Goal: Communication & Community: Answer question/provide support

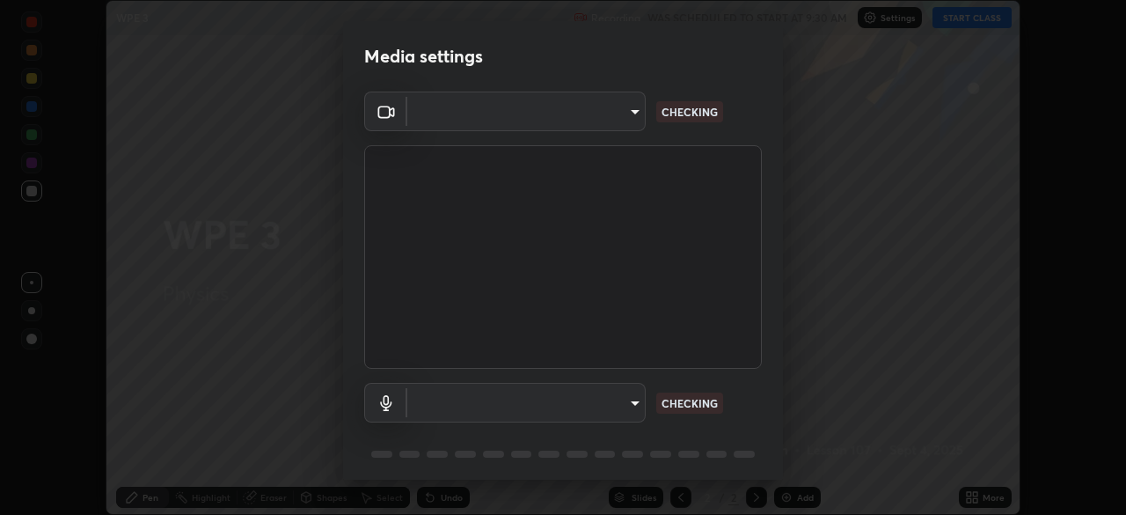
scroll to position [62, 0]
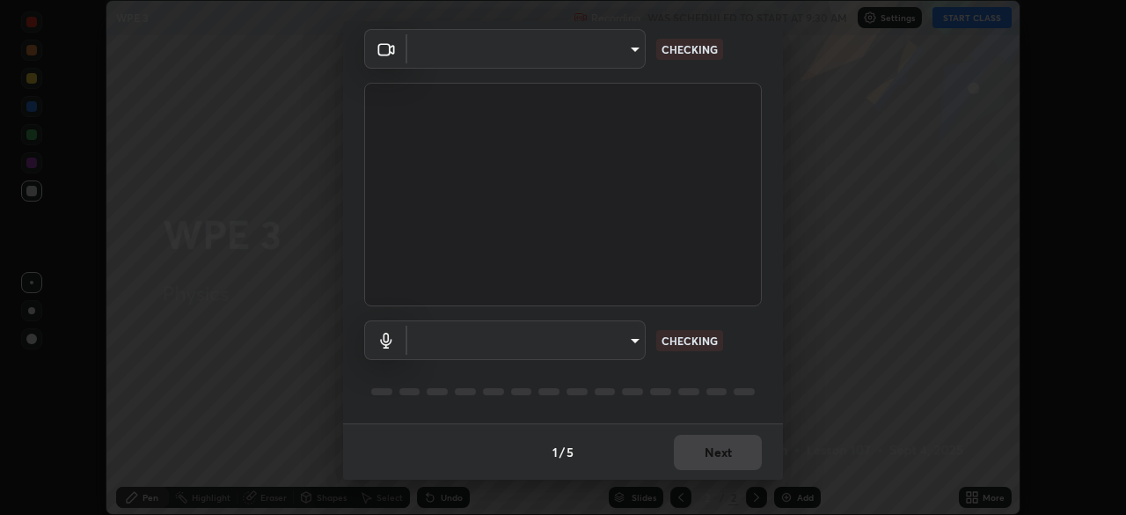
click at [716, 466] on div "1 / 5 Next" at bounding box center [563, 451] width 440 height 56
click at [710, 448] on div "1 / 5 Next" at bounding box center [563, 451] width 440 height 56
click at [706, 451] on div "1 / 5 Next" at bounding box center [563, 451] width 440 height 56
type input "05730faa116fe893cb3bfff37bc48e03cda79a540a9a2906e08a5a6a13fc8772"
type input "6f8f5a1267a745d66c66f0d583e94eb6ebd6a1f95b6808f0f32eb4b6e3dea08a"
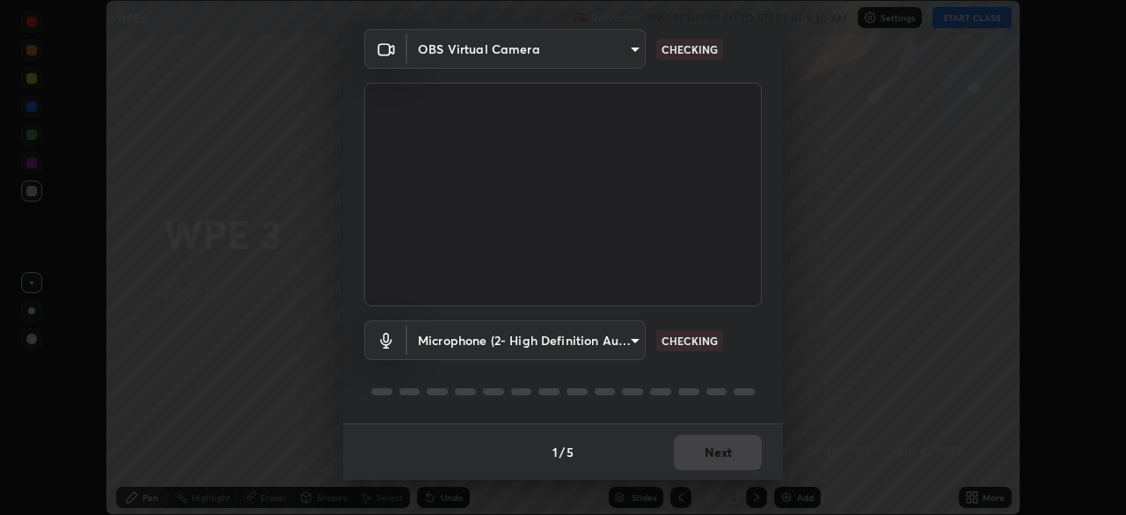
click at [711, 456] on div "1 / 5 Next" at bounding box center [563, 451] width 440 height 56
click at [706, 457] on div "1 / 5 Next" at bounding box center [563, 451] width 440 height 56
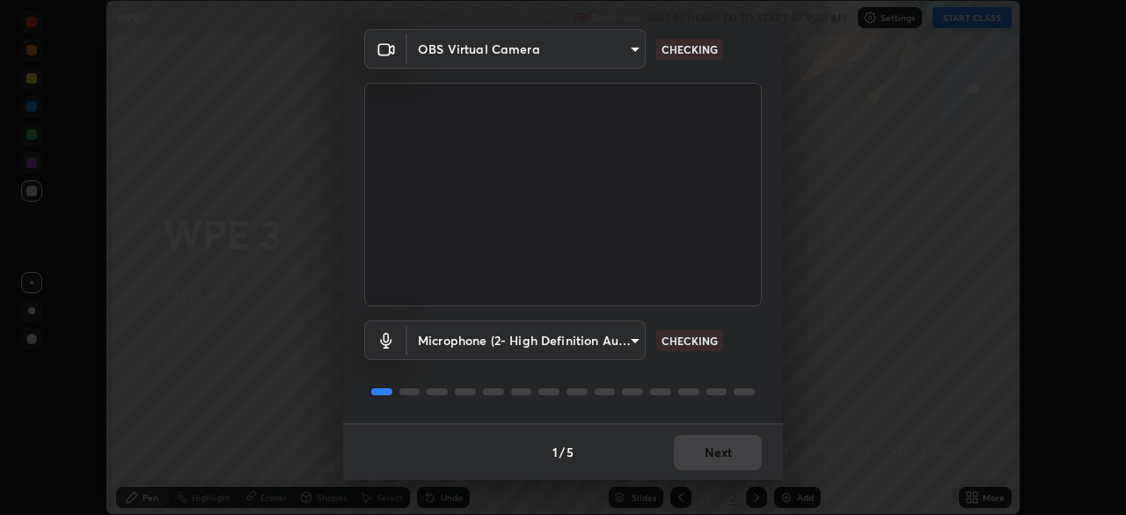
click at [706, 457] on div "1 / 5 Next" at bounding box center [563, 451] width 440 height 56
click at [703, 454] on div "1 / 5 Next" at bounding box center [563, 451] width 440 height 56
click at [703, 455] on div "1 / 5 Next" at bounding box center [563, 451] width 440 height 56
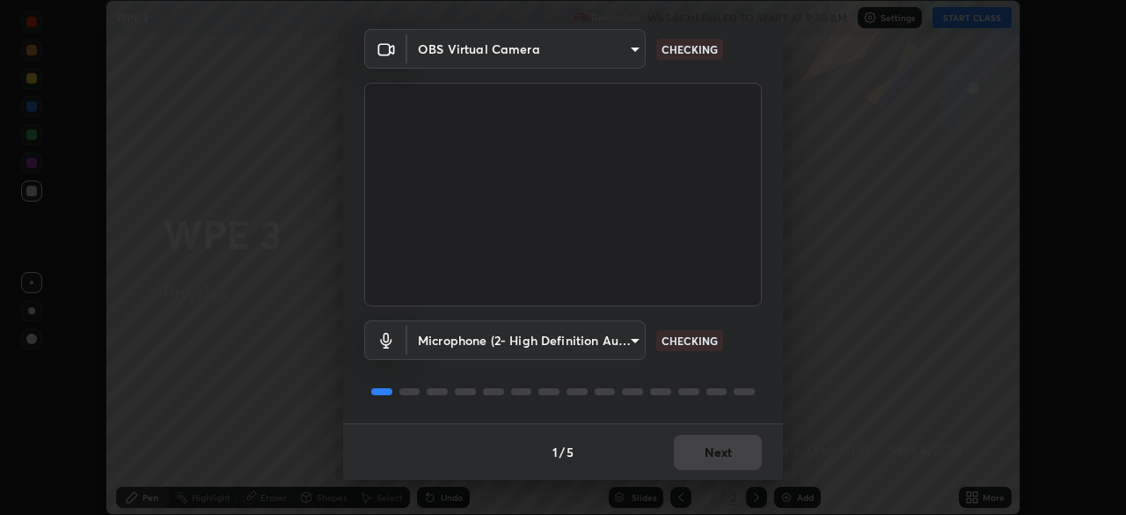
click at [703, 455] on div "1 / 5 Next" at bounding box center [563, 451] width 440 height 56
click at [706, 451] on div "1 / 5 Next" at bounding box center [563, 451] width 440 height 56
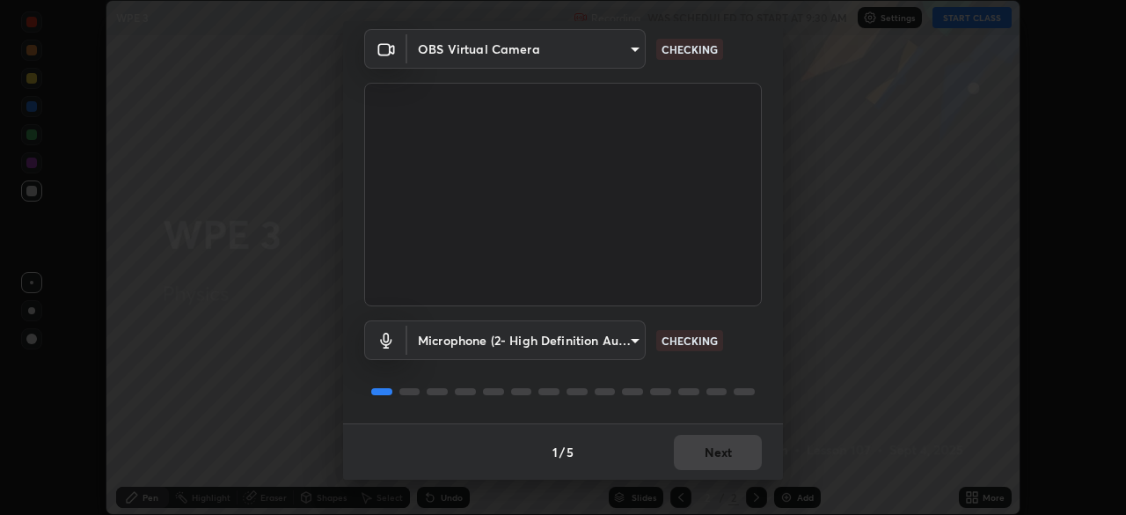
click at [706, 451] on div "1 / 5 Next" at bounding box center [563, 451] width 440 height 56
click at [707, 456] on div "1 / 5 Next" at bounding box center [563, 451] width 440 height 56
click at [710, 457] on div "1 / 5 Next" at bounding box center [563, 451] width 440 height 56
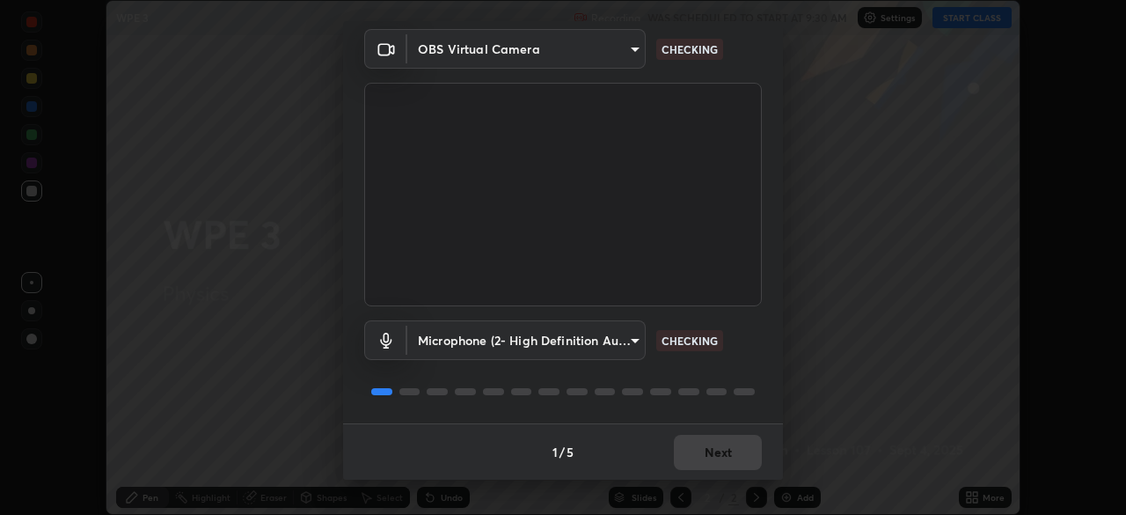
click at [710, 457] on div "1 / 5 Next" at bounding box center [563, 451] width 440 height 56
click at [705, 453] on div "1 / 5 Next" at bounding box center [563, 451] width 440 height 56
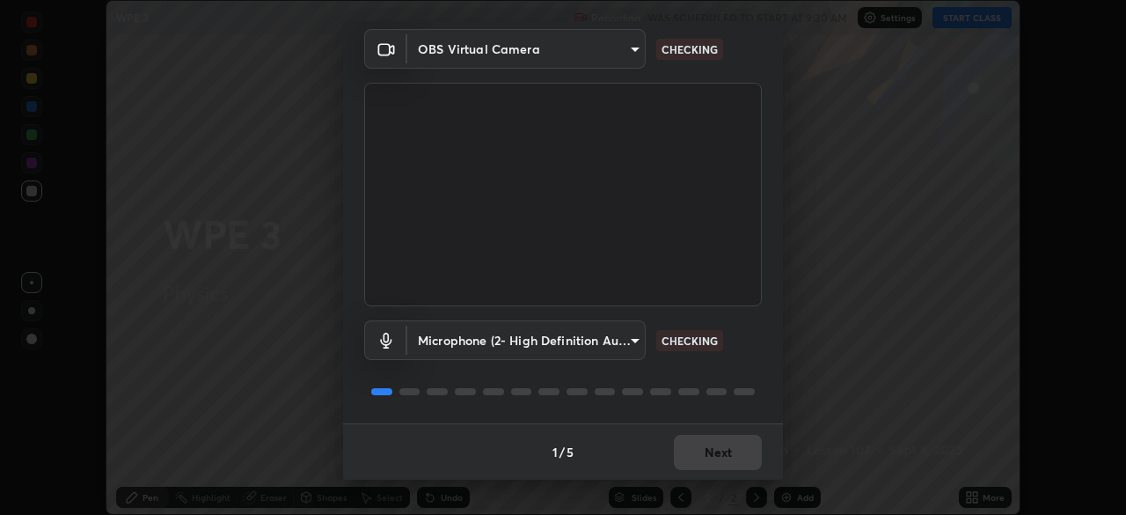
click at [702, 457] on div "1 / 5 Next" at bounding box center [563, 451] width 440 height 56
click at [705, 452] on button "Next" at bounding box center [718, 452] width 88 height 35
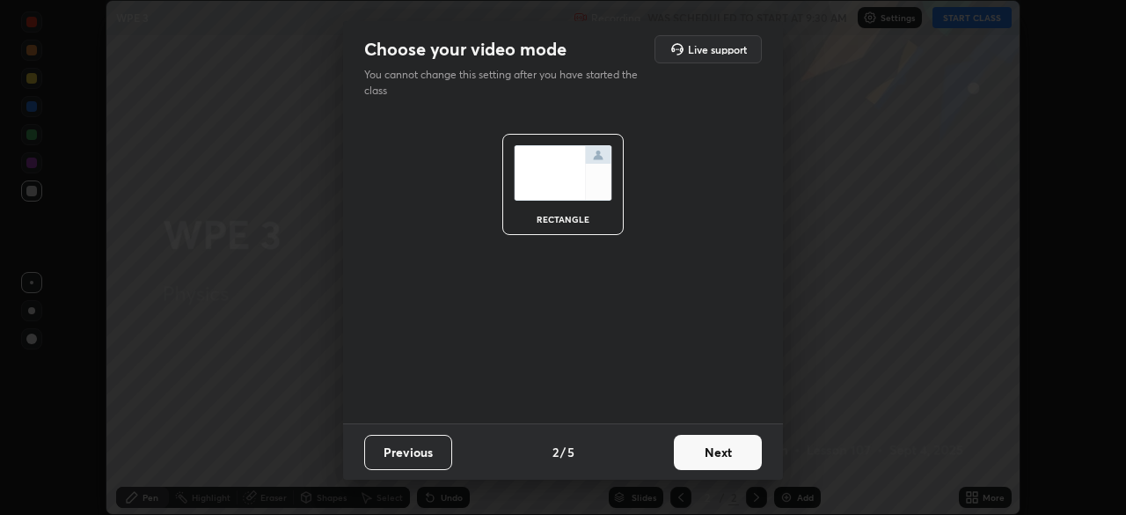
scroll to position [0, 0]
click at [703, 454] on button "Next" at bounding box center [718, 452] width 88 height 35
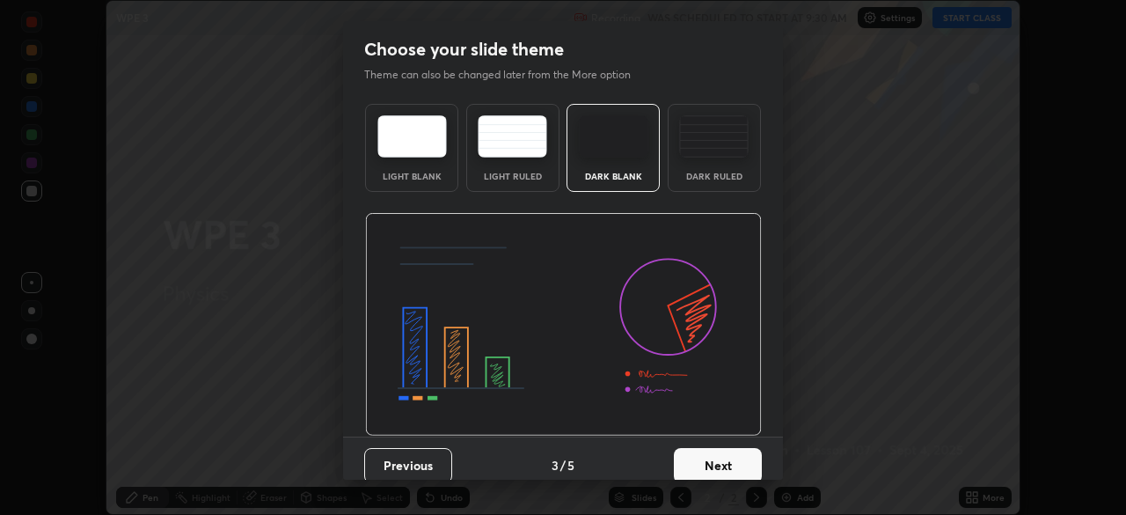
click at [703, 454] on button "Next" at bounding box center [718, 465] width 88 height 35
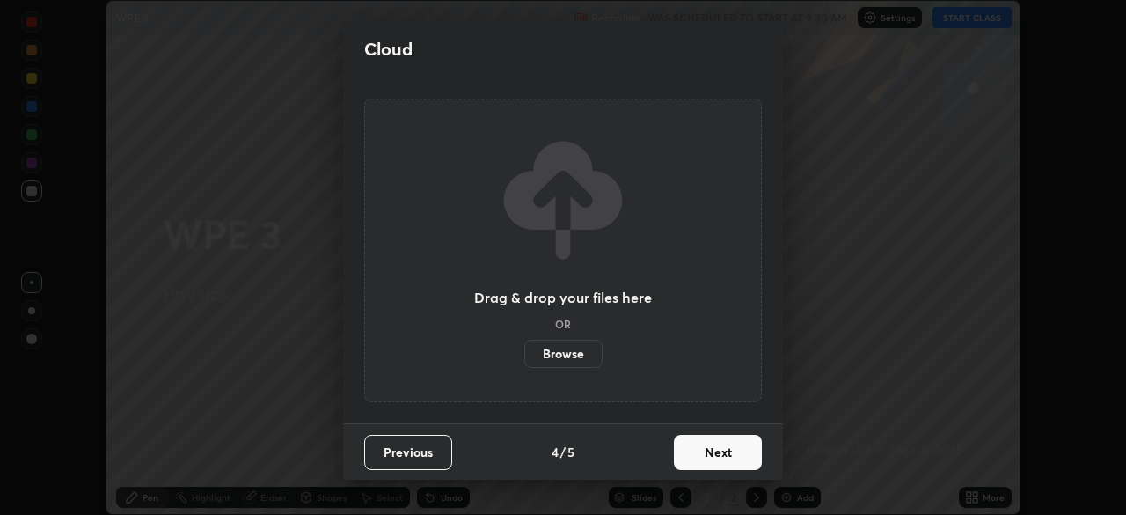
click at [709, 465] on button "Next" at bounding box center [718, 452] width 88 height 35
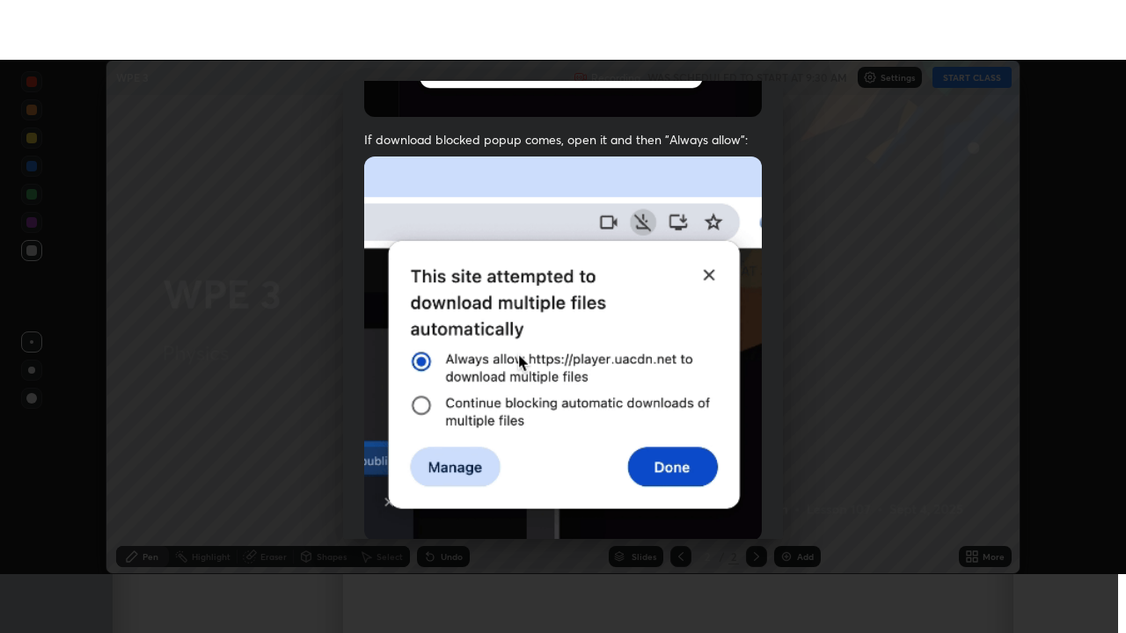
scroll to position [421, 0]
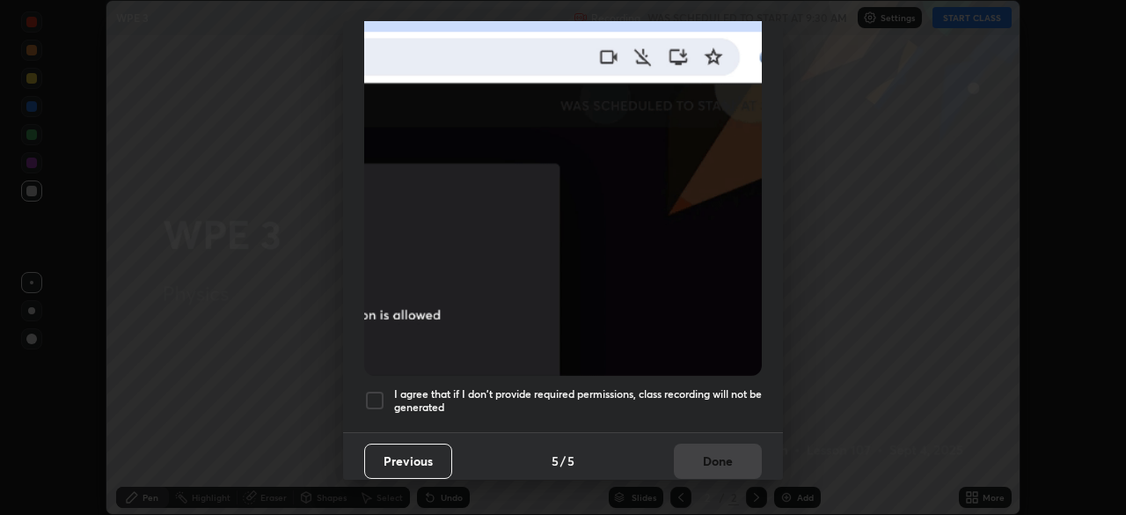
click at [379, 390] on div at bounding box center [374, 400] width 21 height 21
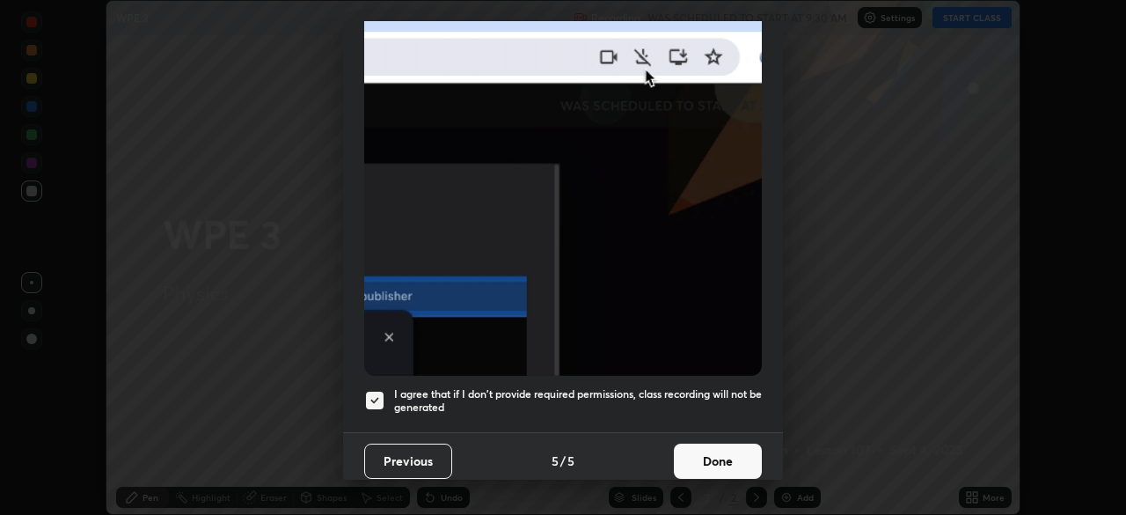
click at [699, 450] on button "Done" at bounding box center [718, 460] width 88 height 35
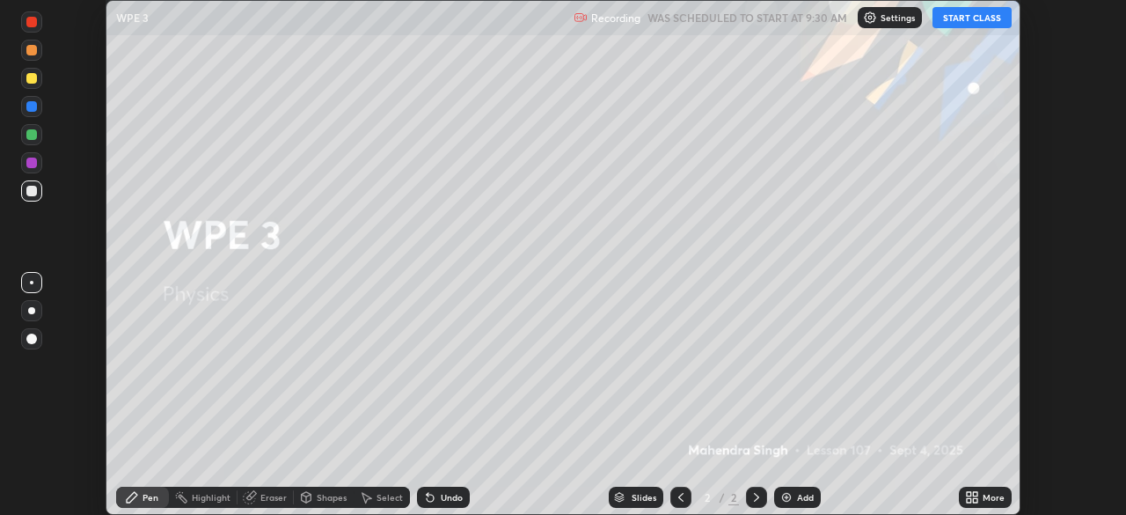
click at [969, 14] on button "START CLASS" at bounding box center [972, 17] width 79 height 21
click at [973, 493] on icon at bounding box center [975, 494] width 4 height 4
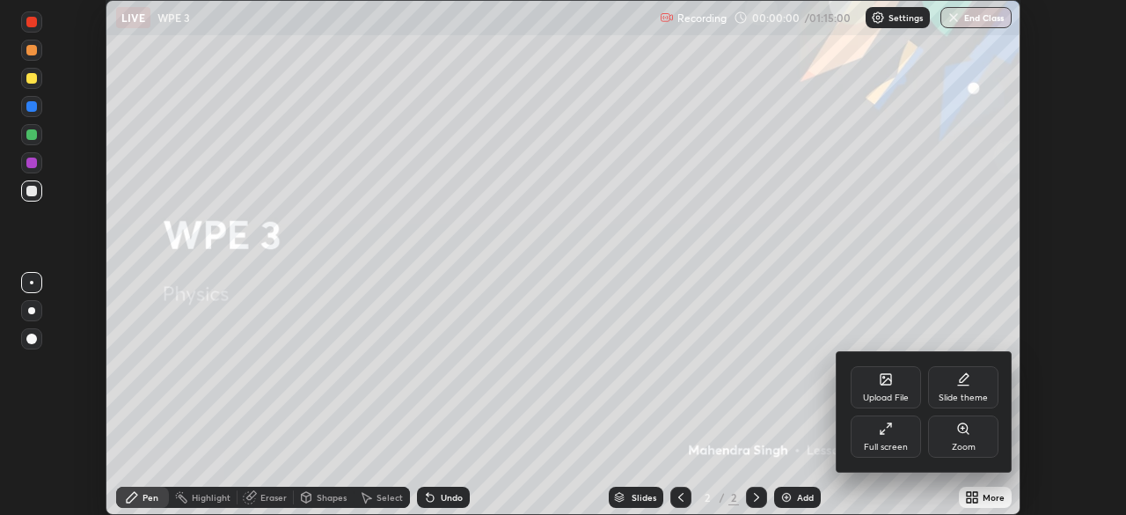
click at [904, 464] on div "Upload File Slide theme Full screen Zoom" at bounding box center [925, 412] width 176 height 120
click at [894, 436] on div "Full screen" at bounding box center [886, 436] width 70 height 42
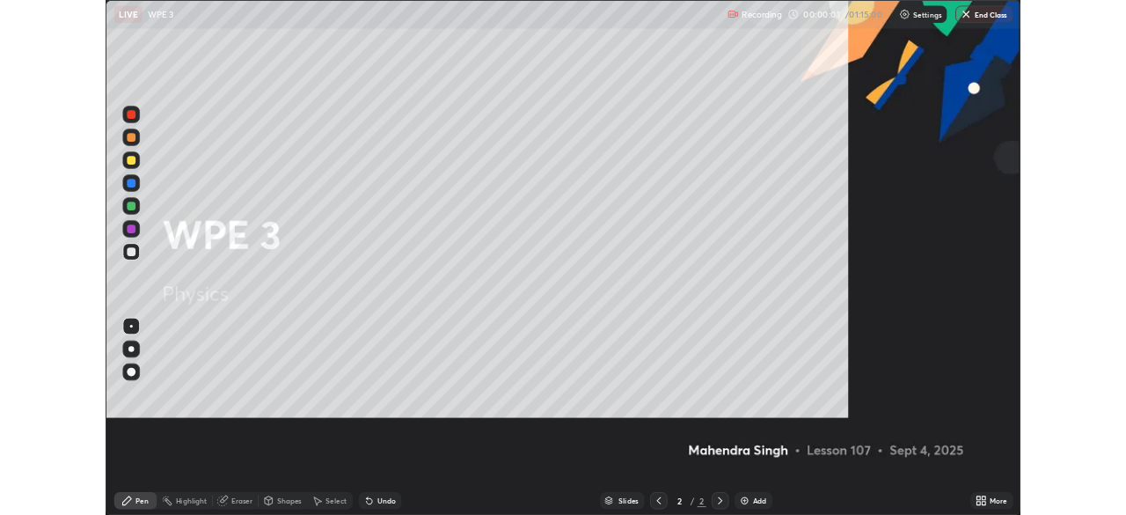
scroll to position [633, 1126]
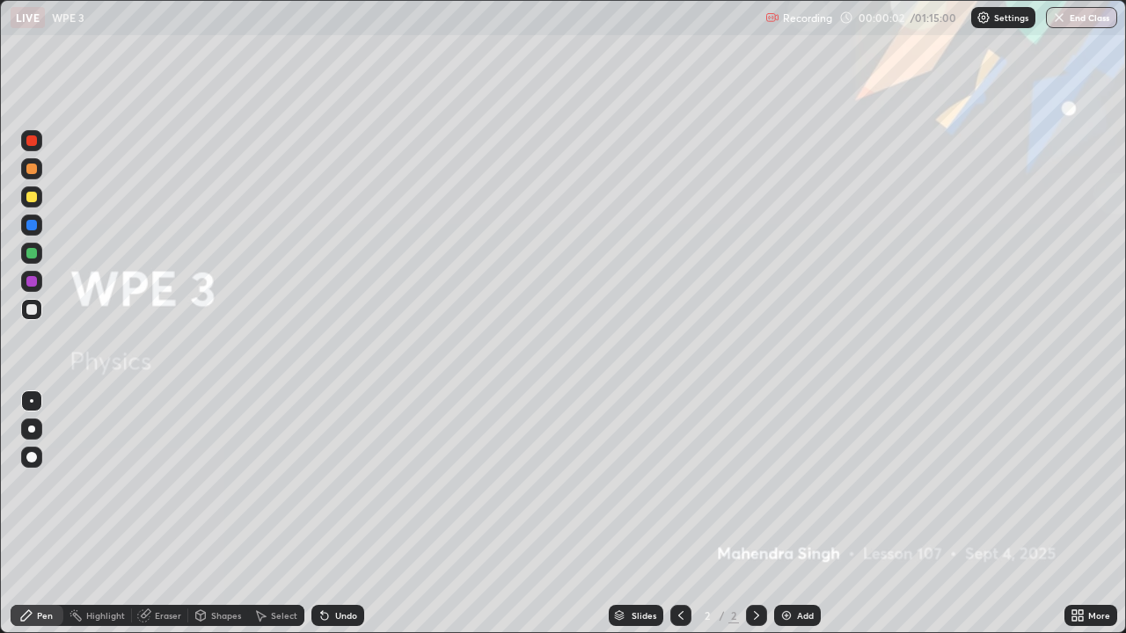
click at [799, 514] on div "Add" at bounding box center [797, 615] width 47 height 21
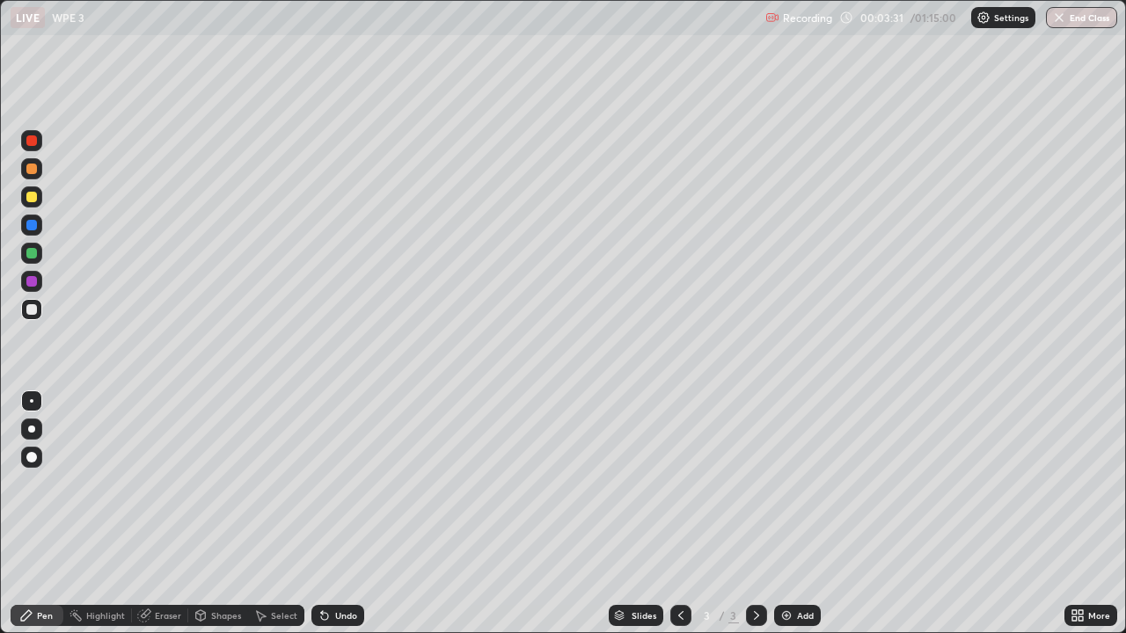
click at [1087, 514] on div "More" at bounding box center [1091, 615] width 53 height 21
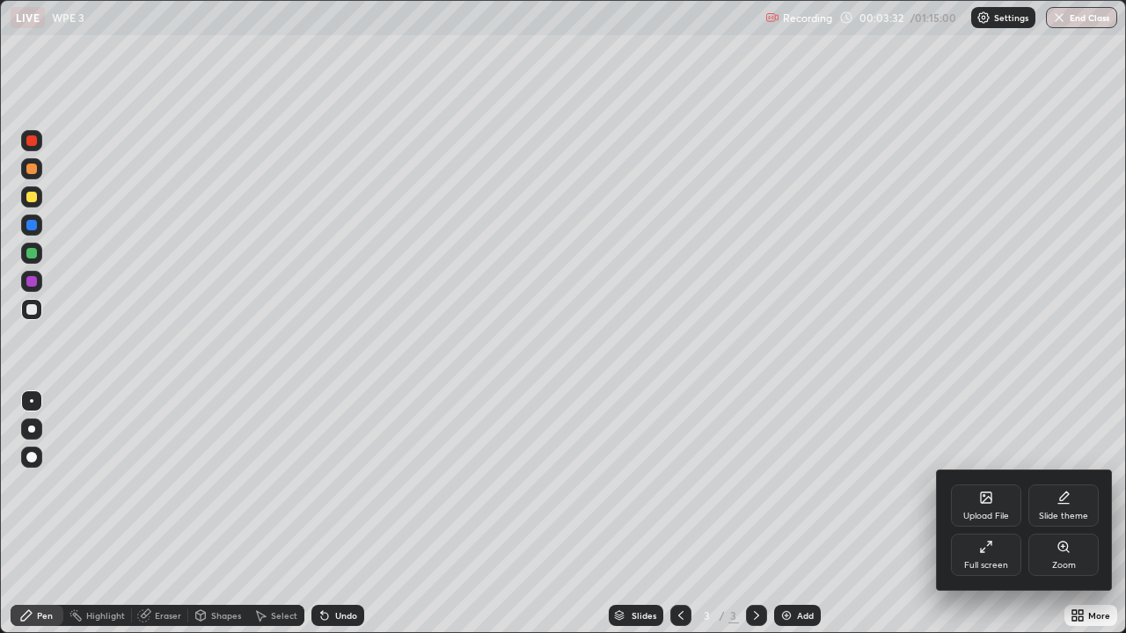
click at [991, 514] on div "Full screen" at bounding box center [986, 555] width 70 height 42
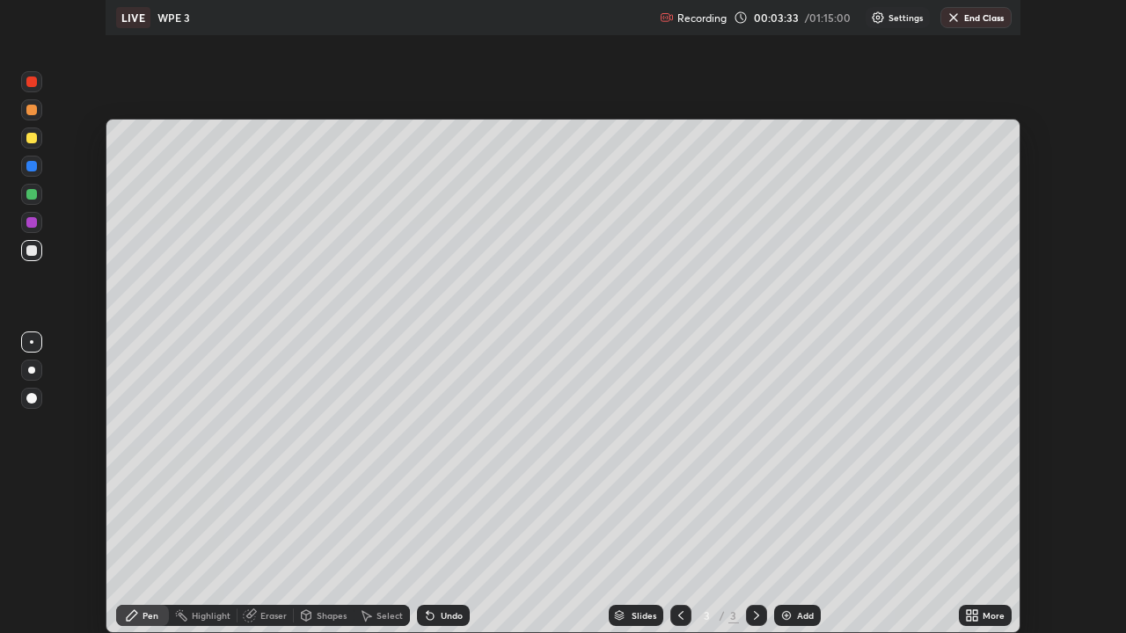
scroll to position [87461, 86850]
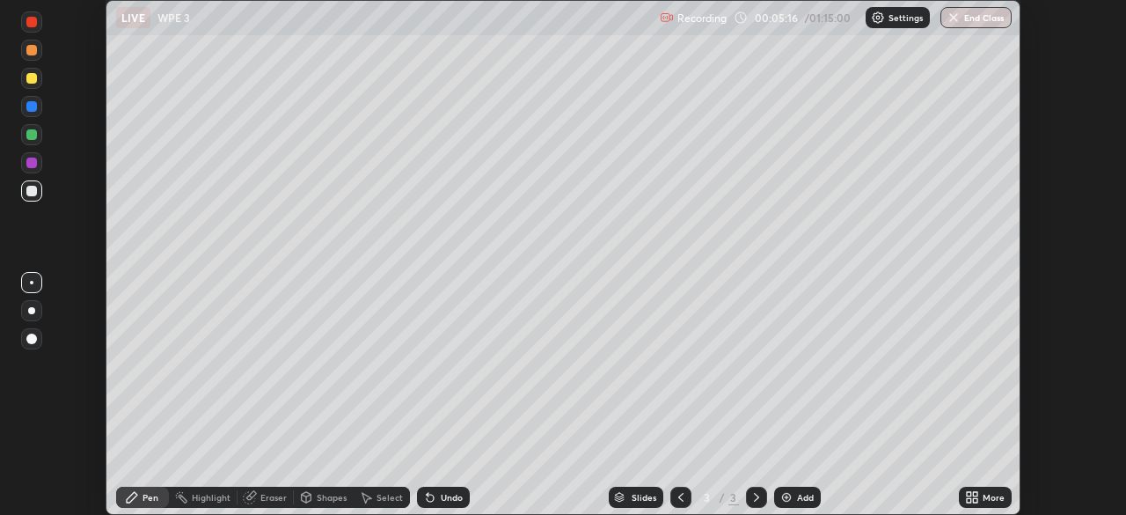
click at [977, 498] on icon at bounding box center [975, 500] width 4 height 4
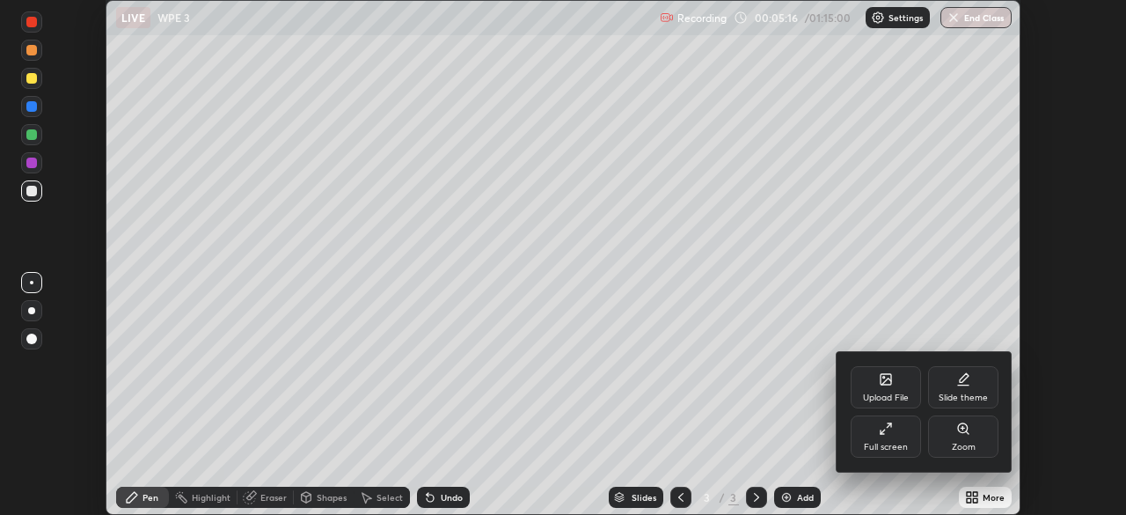
click at [882, 443] on div "Full screen" at bounding box center [886, 447] width 44 height 9
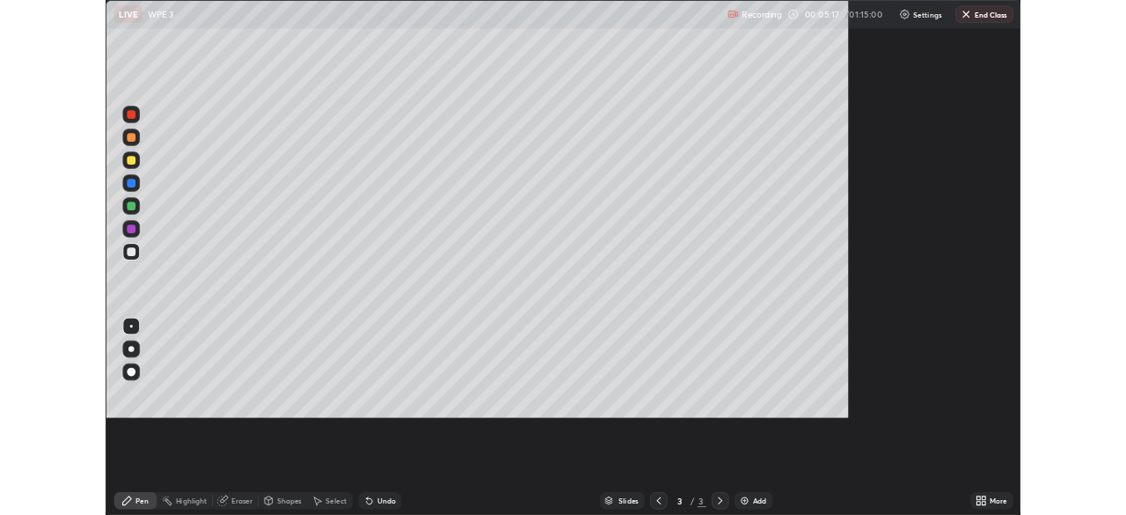
scroll to position [633, 1126]
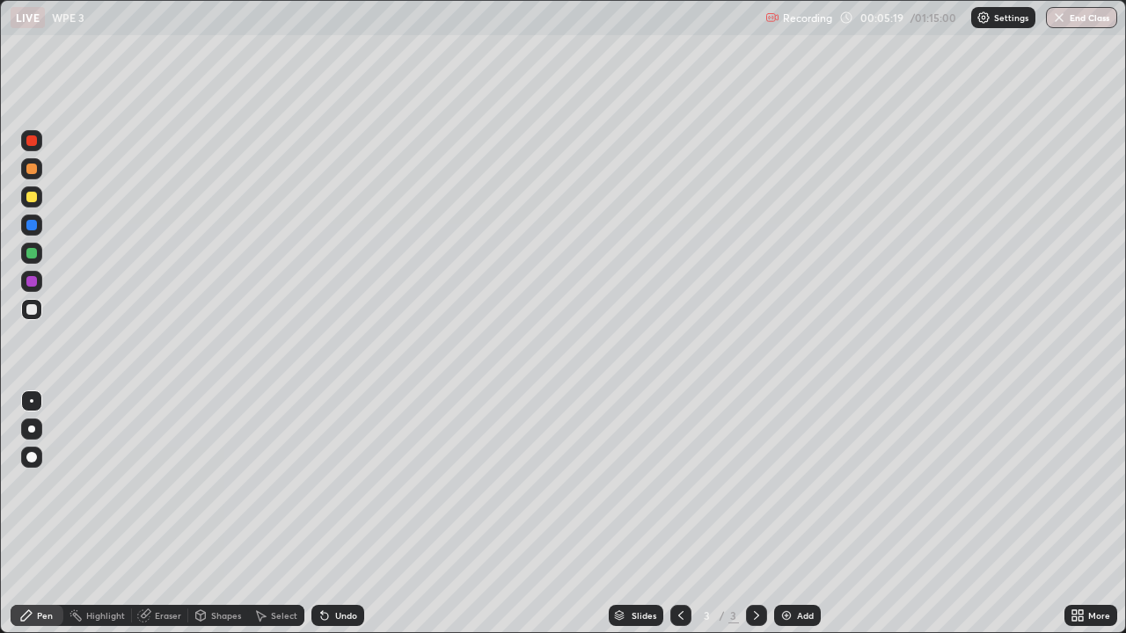
click at [31, 310] on div at bounding box center [31, 309] width 11 height 11
click at [33, 201] on div at bounding box center [31, 197] width 11 height 11
click at [27, 312] on div at bounding box center [31, 309] width 11 height 11
click at [34, 314] on div at bounding box center [31, 309] width 11 height 11
click at [792, 514] on div "Add" at bounding box center [797, 615] width 47 height 21
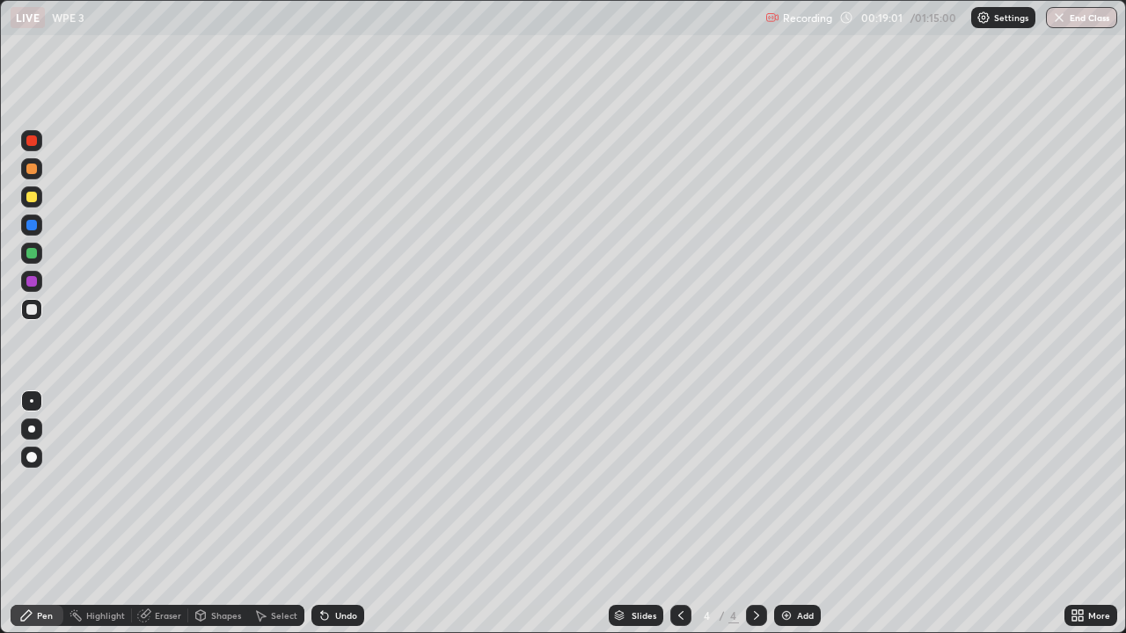
click at [804, 514] on div "Add" at bounding box center [797, 615] width 47 height 21
click at [35, 312] on div at bounding box center [31, 309] width 11 height 11
click at [33, 310] on div at bounding box center [31, 309] width 11 height 11
click at [51, 59] on div "Erase all" at bounding box center [32, 316] width 42 height 563
click at [212, 514] on div "Shapes" at bounding box center [226, 615] width 30 height 9
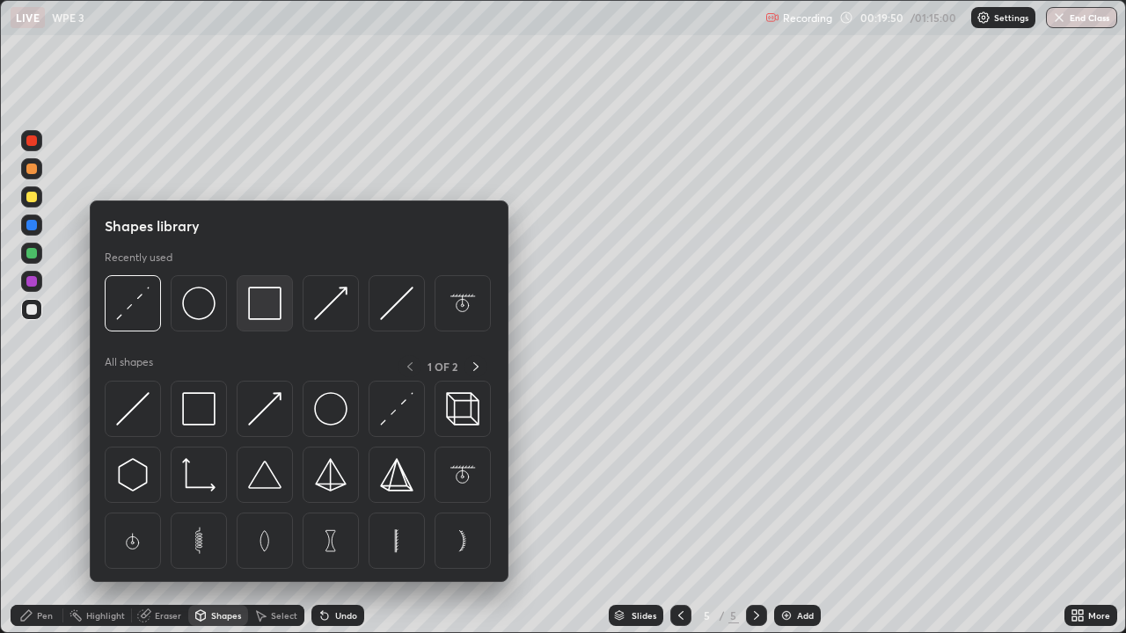
click at [261, 309] on img at bounding box center [264, 303] width 33 height 33
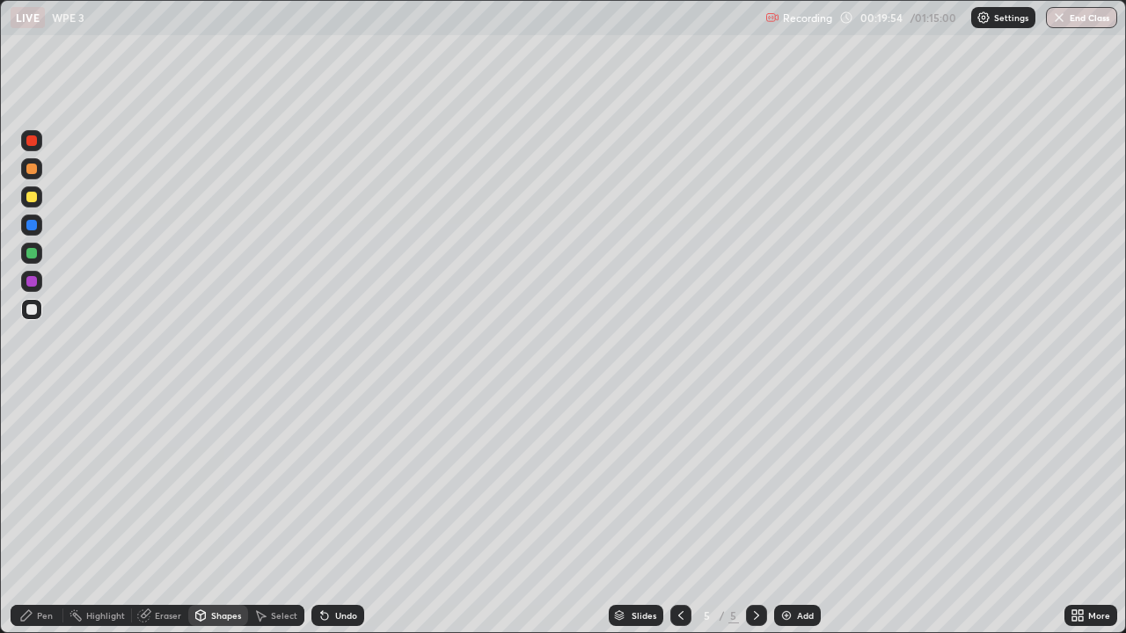
click at [47, 514] on div "Pen" at bounding box center [37, 615] width 53 height 21
click at [322, 514] on icon at bounding box center [324, 616] width 7 height 7
click at [800, 514] on div "Add" at bounding box center [805, 615] width 17 height 9
click at [39, 318] on div at bounding box center [31, 309] width 21 height 21
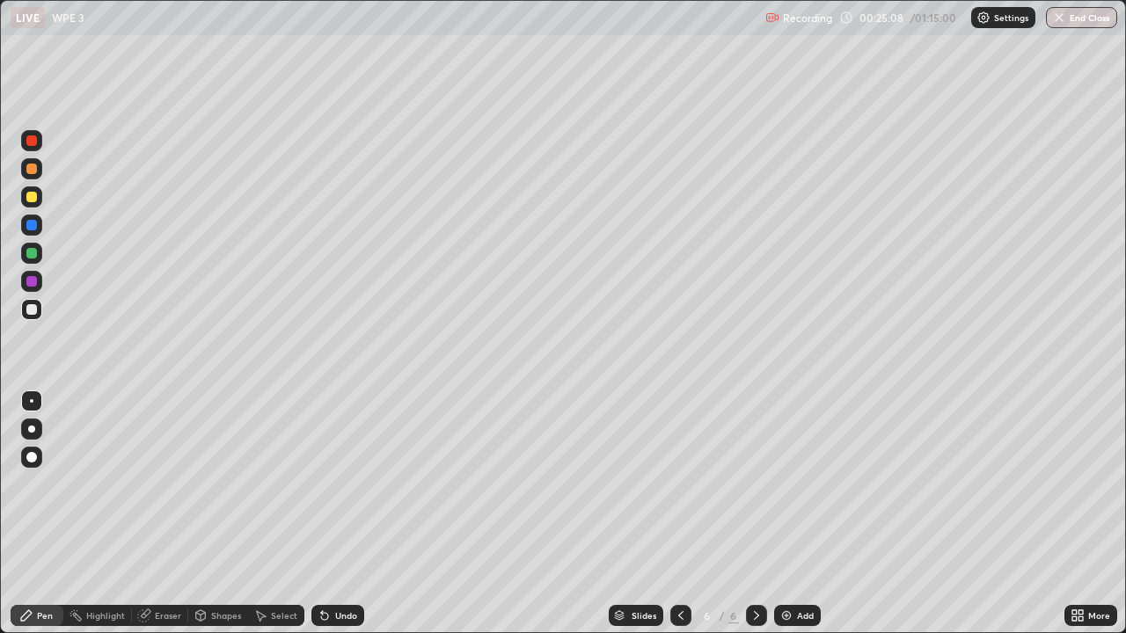
click at [31, 199] on div at bounding box center [31, 197] width 11 height 11
click at [156, 514] on div "Eraser" at bounding box center [168, 615] width 26 height 9
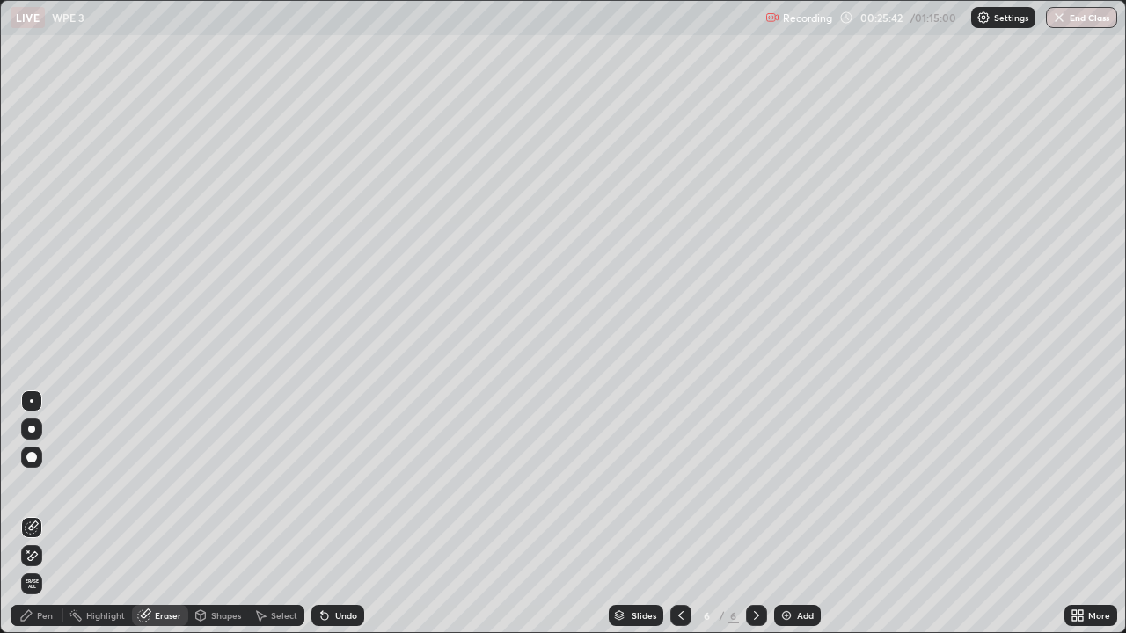
click at [40, 514] on div "Pen" at bounding box center [45, 615] width 16 height 9
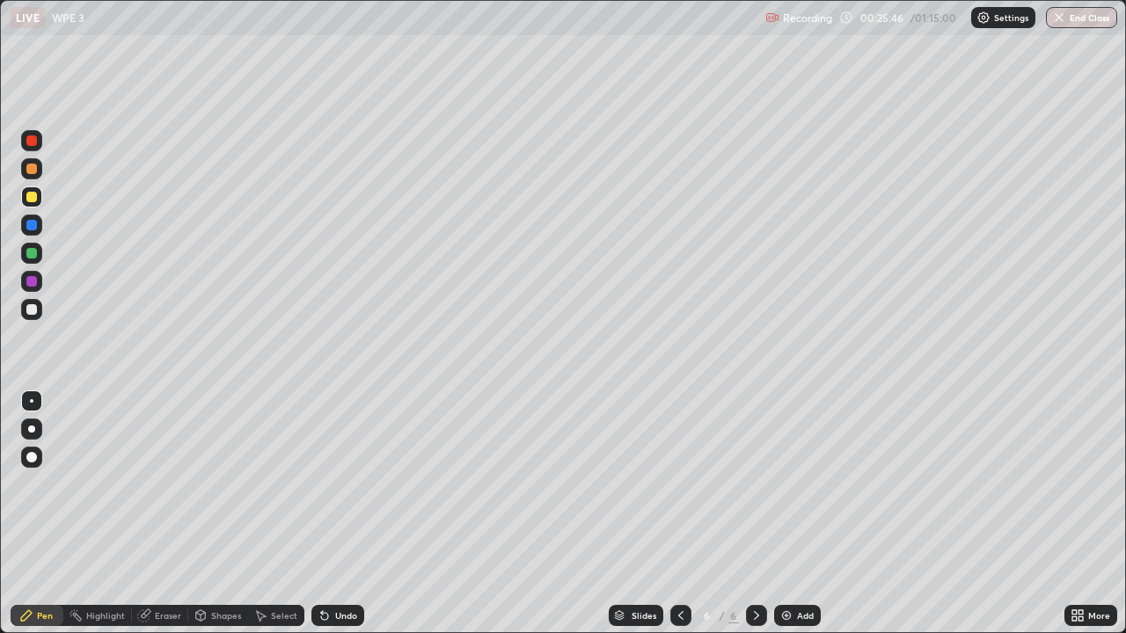
click at [33, 168] on div at bounding box center [31, 169] width 11 height 11
click at [32, 311] on div at bounding box center [31, 309] width 11 height 11
click at [40, 198] on div at bounding box center [31, 197] width 21 height 21
click at [35, 312] on div at bounding box center [31, 309] width 11 height 11
click at [797, 514] on div "Add" at bounding box center [805, 615] width 17 height 9
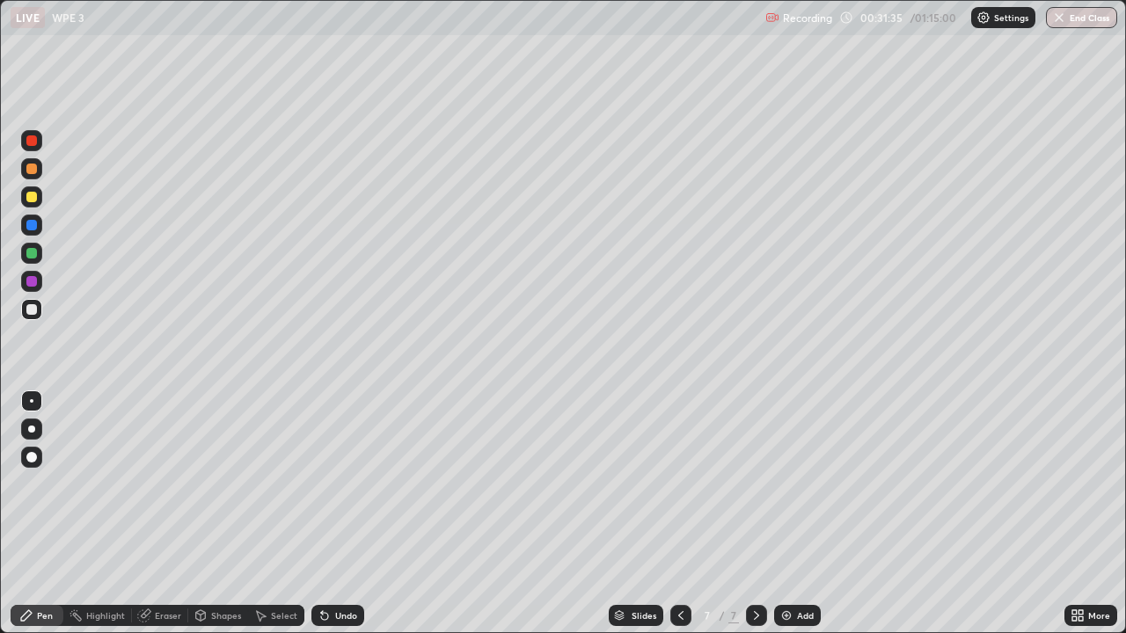
click at [208, 514] on div "Shapes" at bounding box center [218, 615] width 60 height 21
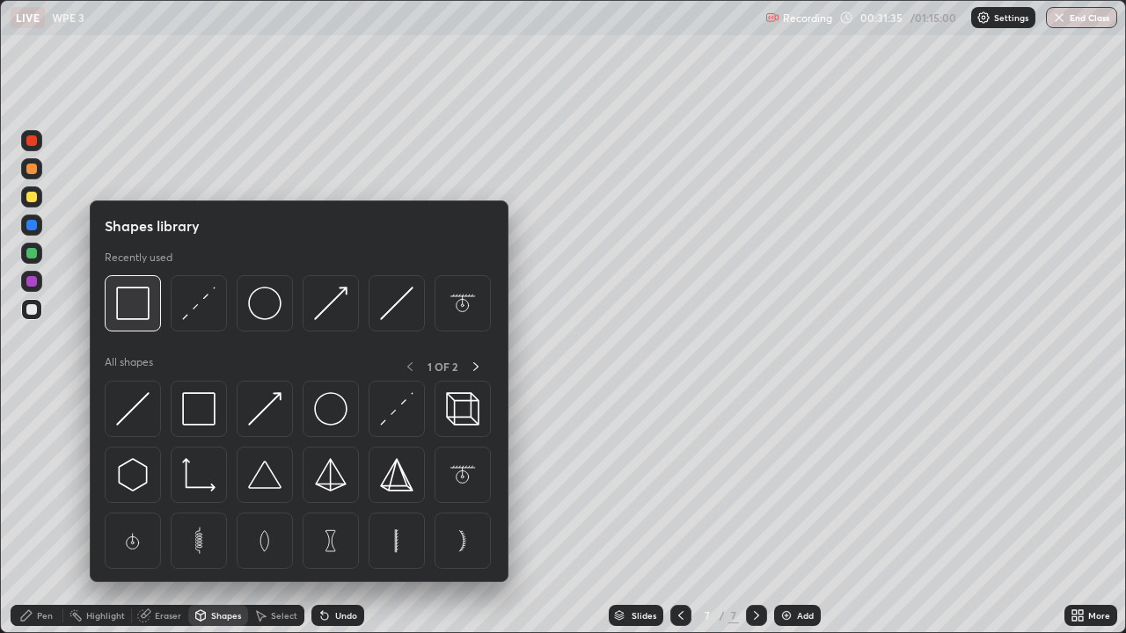
click at [130, 309] on img at bounding box center [132, 303] width 33 height 33
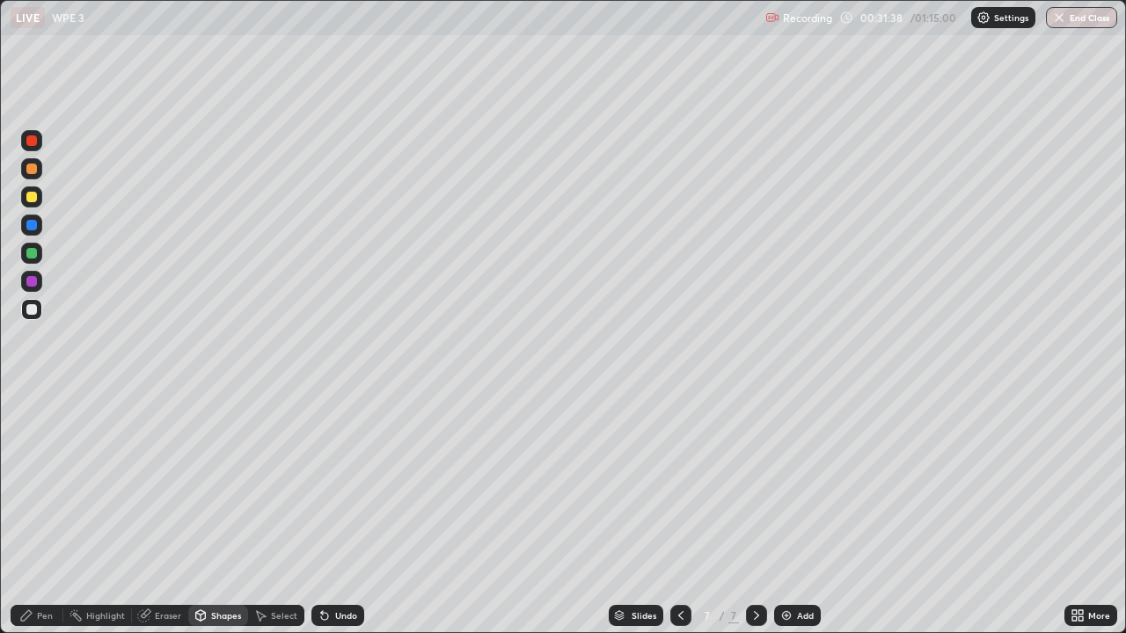
click at [40, 514] on div "Pen" at bounding box center [45, 615] width 16 height 9
click at [214, 514] on div "Shapes" at bounding box center [226, 615] width 30 height 9
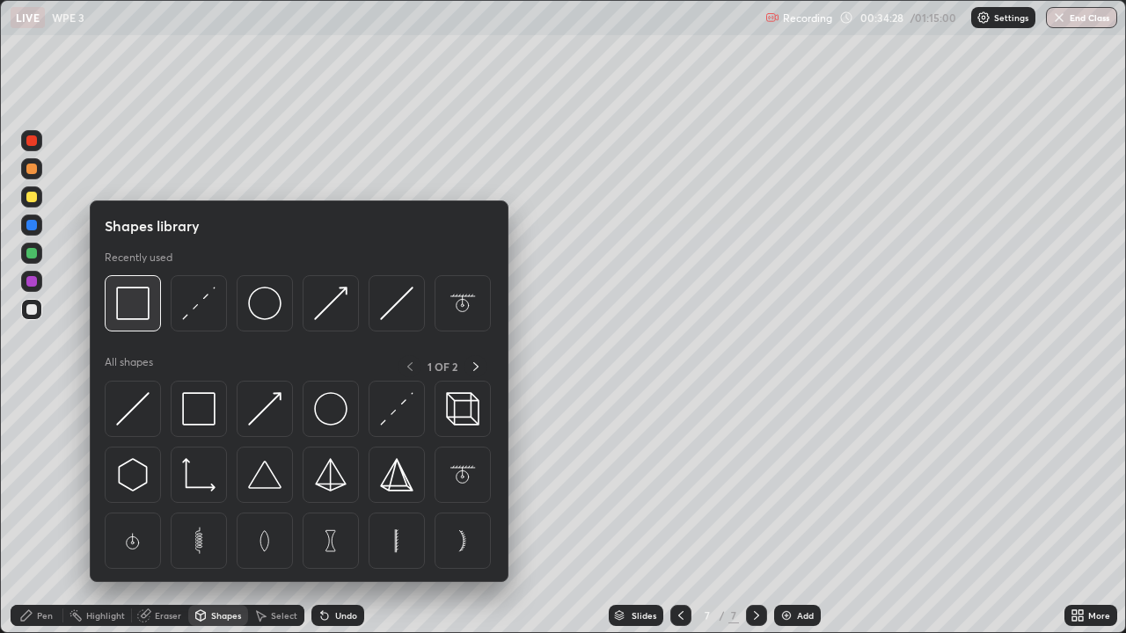
click at [130, 310] on img at bounding box center [132, 303] width 33 height 33
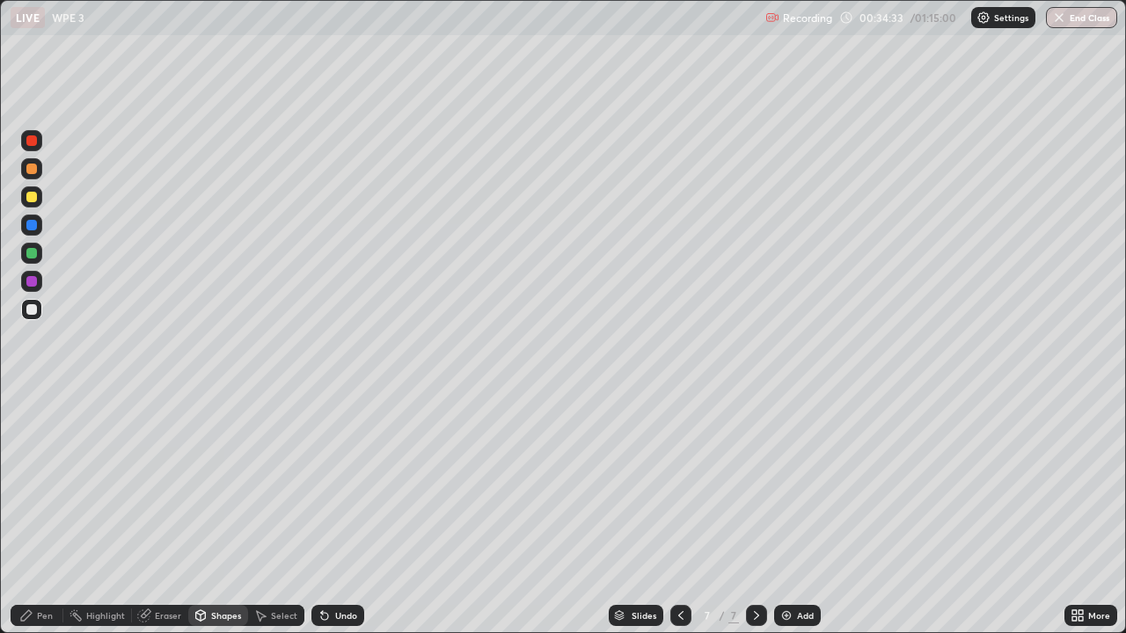
click at [91, 514] on div "Highlight" at bounding box center [105, 615] width 39 height 9
click at [26, 316] on div at bounding box center [31, 309] width 21 height 21
click at [30, 514] on icon at bounding box center [26, 616] width 14 height 14
click at [679, 514] on icon at bounding box center [681, 616] width 14 height 14
click at [755, 514] on icon at bounding box center [757, 616] width 14 height 14
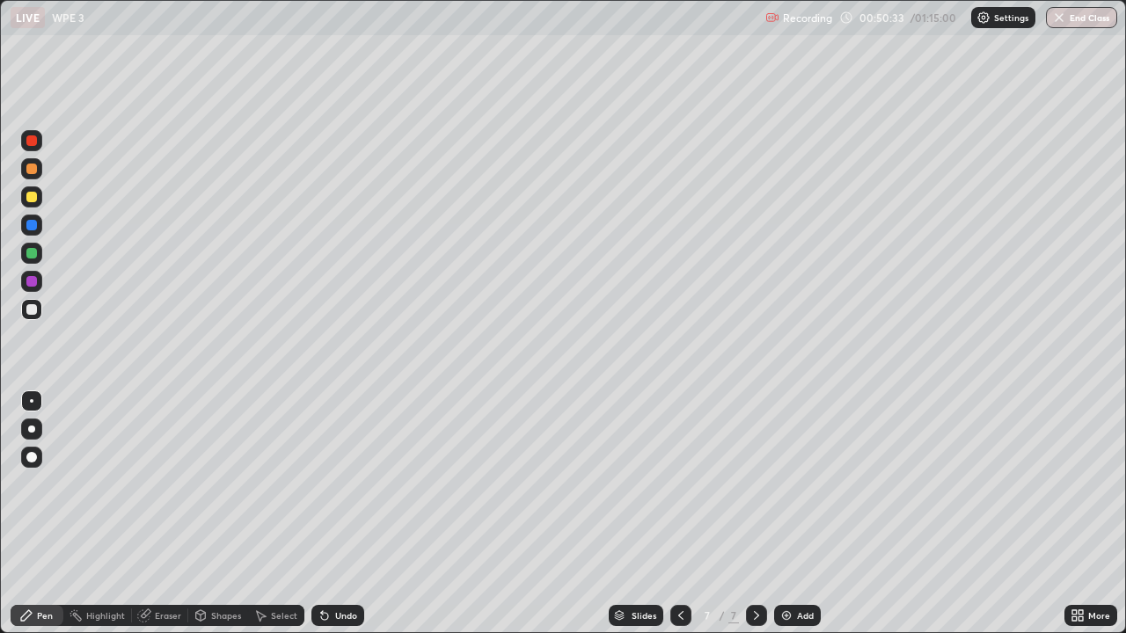
click at [791, 514] on img at bounding box center [786, 616] width 14 height 14
click at [35, 314] on div at bounding box center [31, 309] width 21 height 21
click at [677, 514] on icon at bounding box center [681, 616] width 14 height 14
click at [754, 514] on icon at bounding box center [757, 616] width 14 height 14
click at [216, 514] on div "Shapes" at bounding box center [226, 615] width 30 height 9
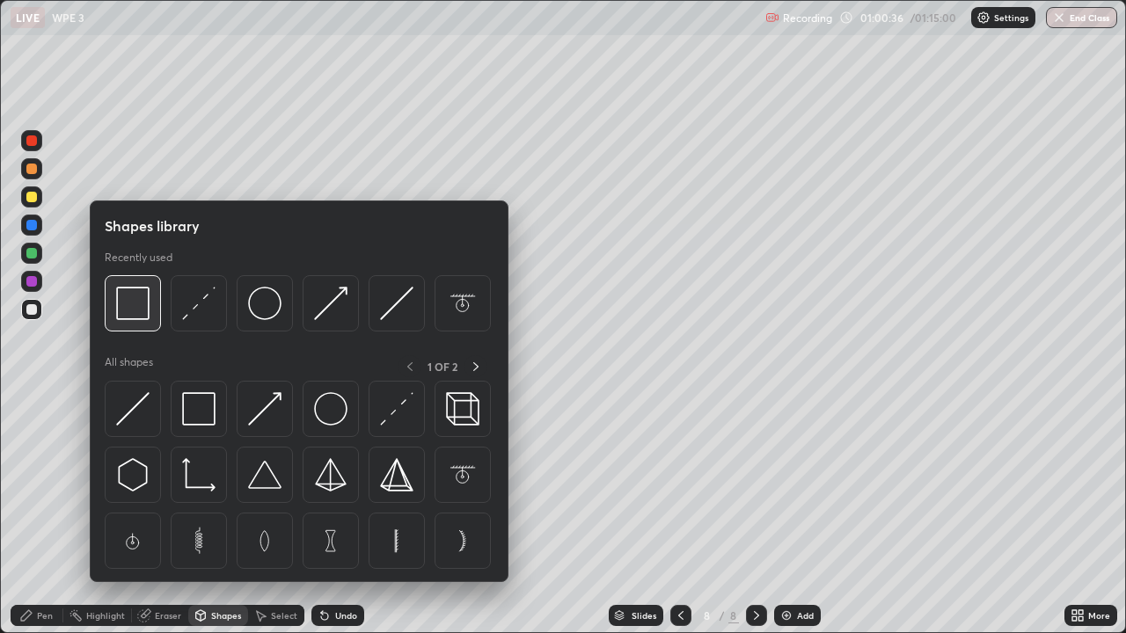
click at [128, 311] on img at bounding box center [132, 303] width 33 height 33
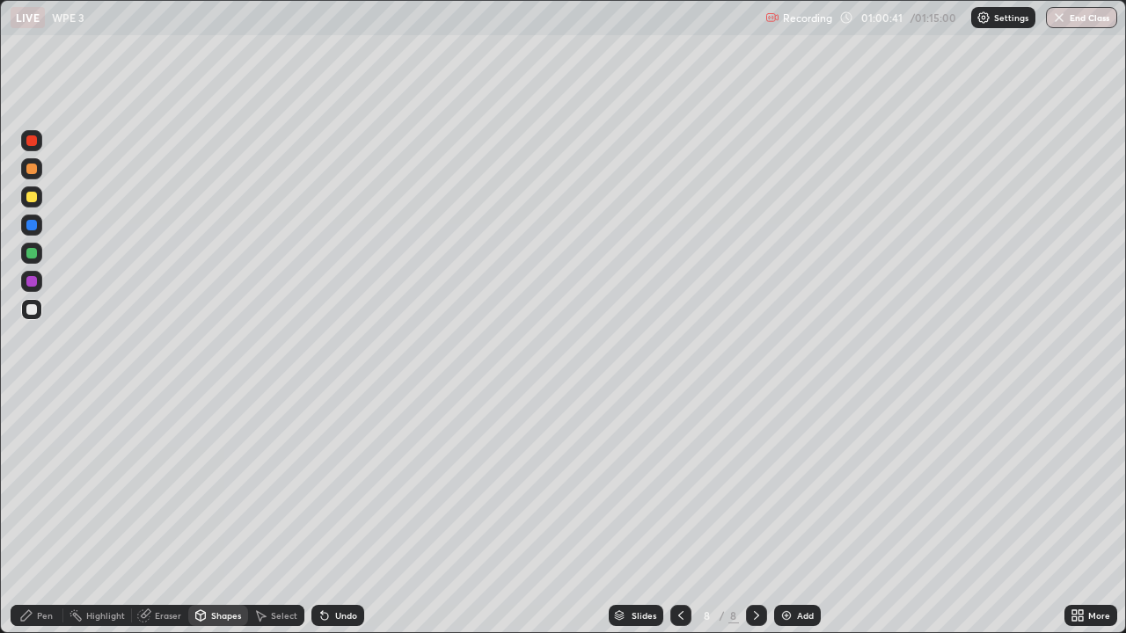
click at [35, 514] on div "Pen" at bounding box center [37, 615] width 53 height 21
click at [216, 514] on div "Shapes" at bounding box center [226, 615] width 30 height 9
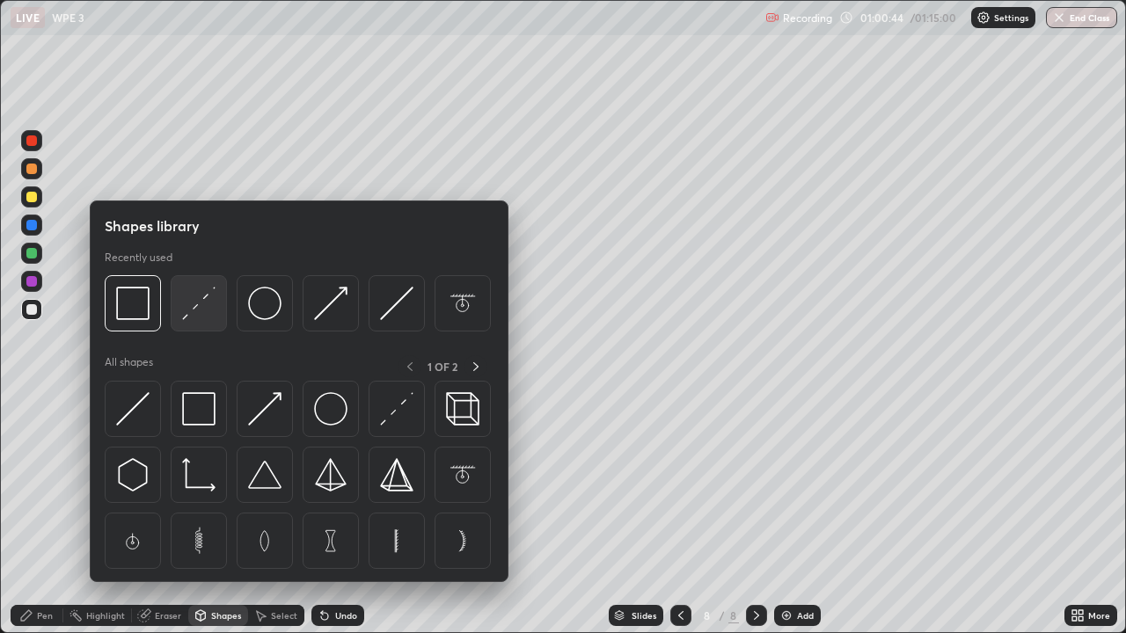
click at [195, 307] on img at bounding box center [198, 303] width 33 height 33
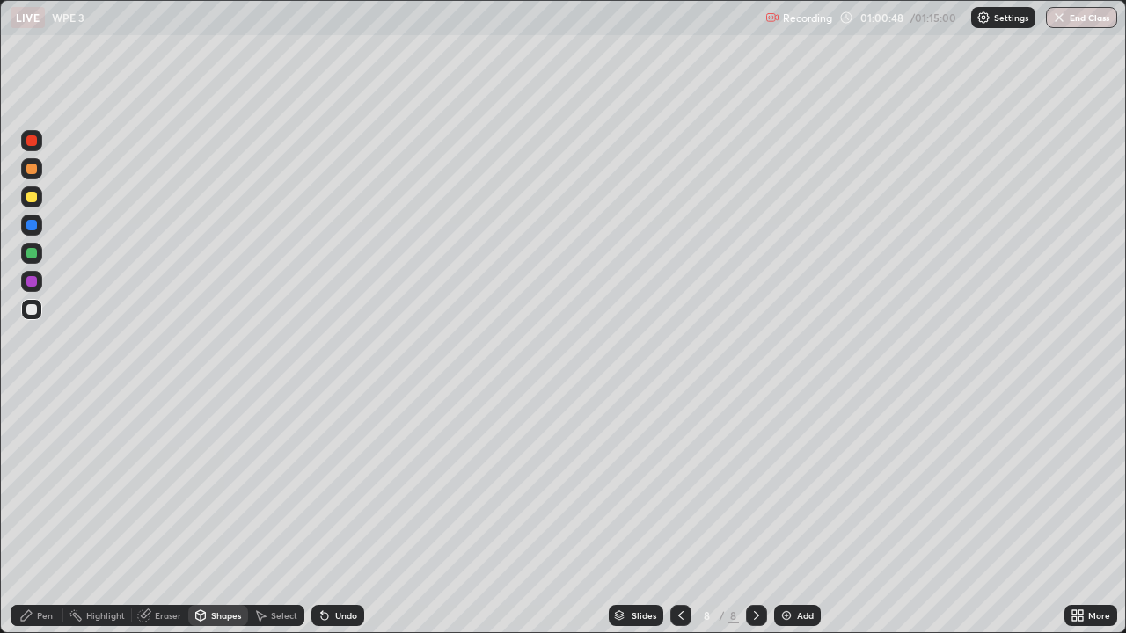
click at [40, 514] on div "Pen" at bounding box center [45, 615] width 16 height 9
click at [106, 514] on div "Highlight" at bounding box center [105, 615] width 39 height 9
click at [681, 514] on icon at bounding box center [681, 616] width 14 height 14
click at [755, 514] on icon at bounding box center [756, 615] width 5 height 9
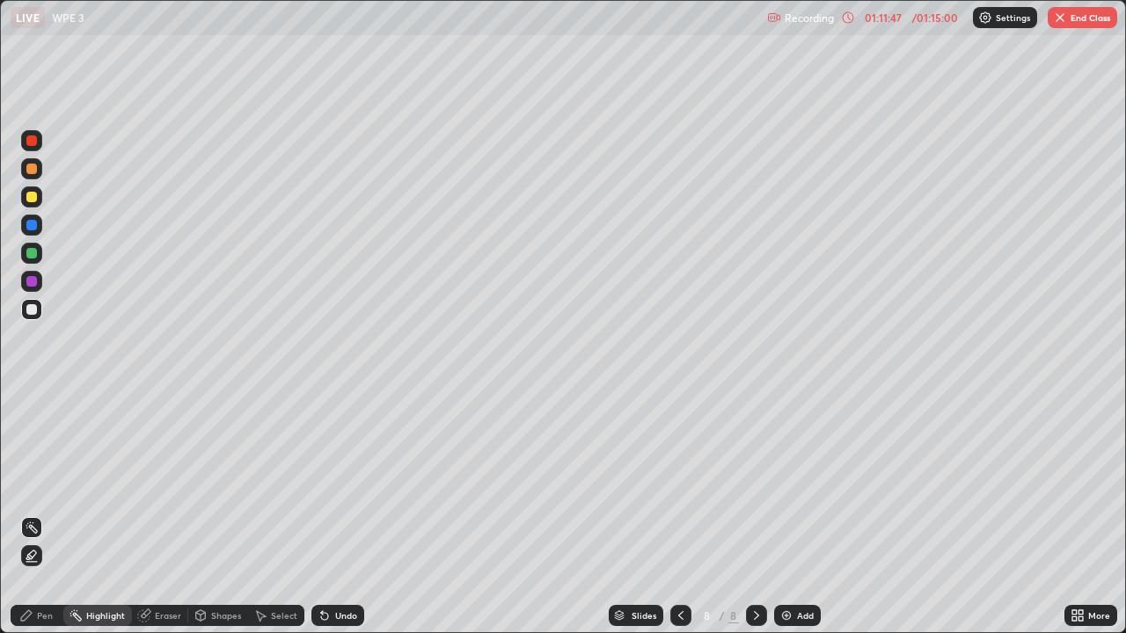
click at [1065, 17] on img "button" at bounding box center [1060, 18] width 14 height 14
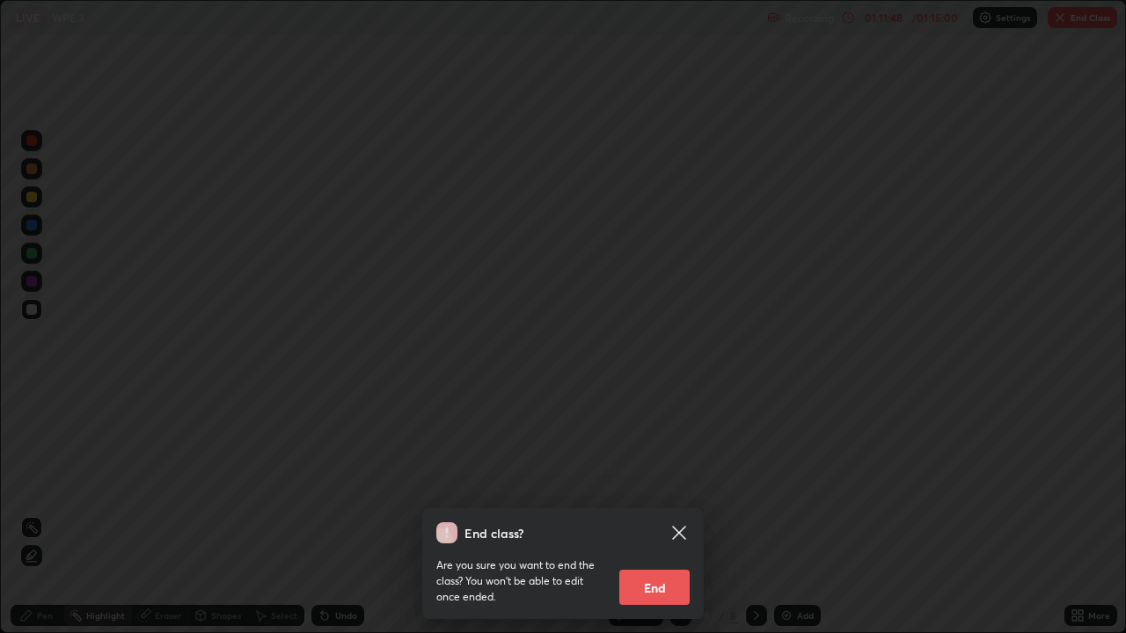
click at [666, 514] on button "End" at bounding box center [654, 587] width 70 height 35
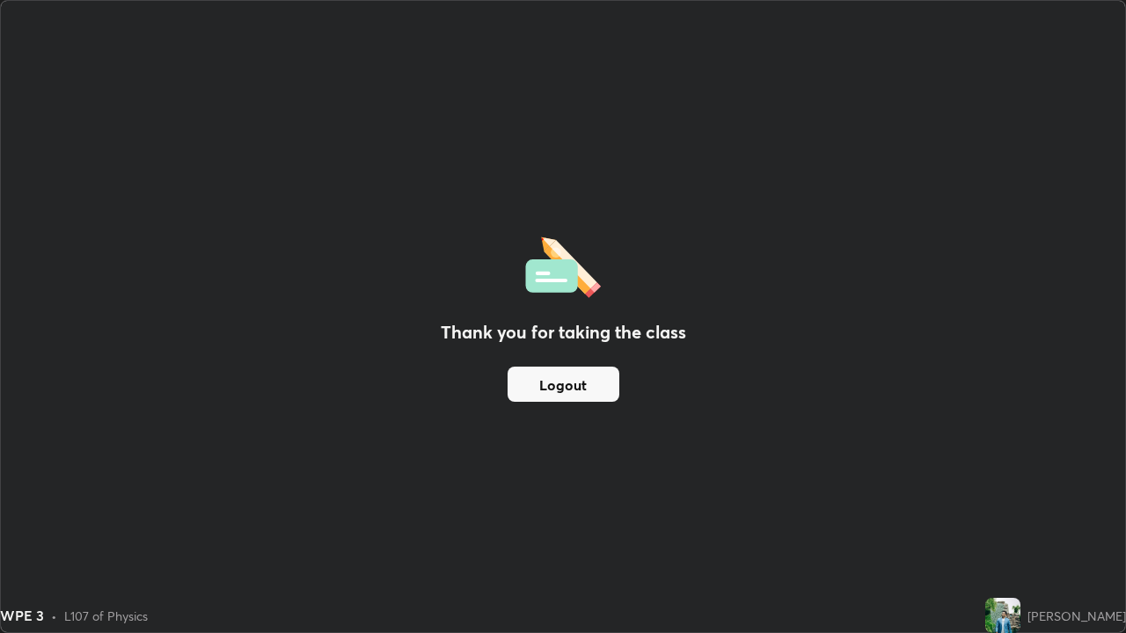
click at [545, 384] on button "Logout" at bounding box center [564, 384] width 112 height 35
click at [557, 380] on button "Logout" at bounding box center [564, 384] width 112 height 35
click at [551, 378] on button "Logout" at bounding box center [564, 384] width 112 height 35
click at [555, 383] on button "Logout" at bounding box center [564, 384] width 112 height 35
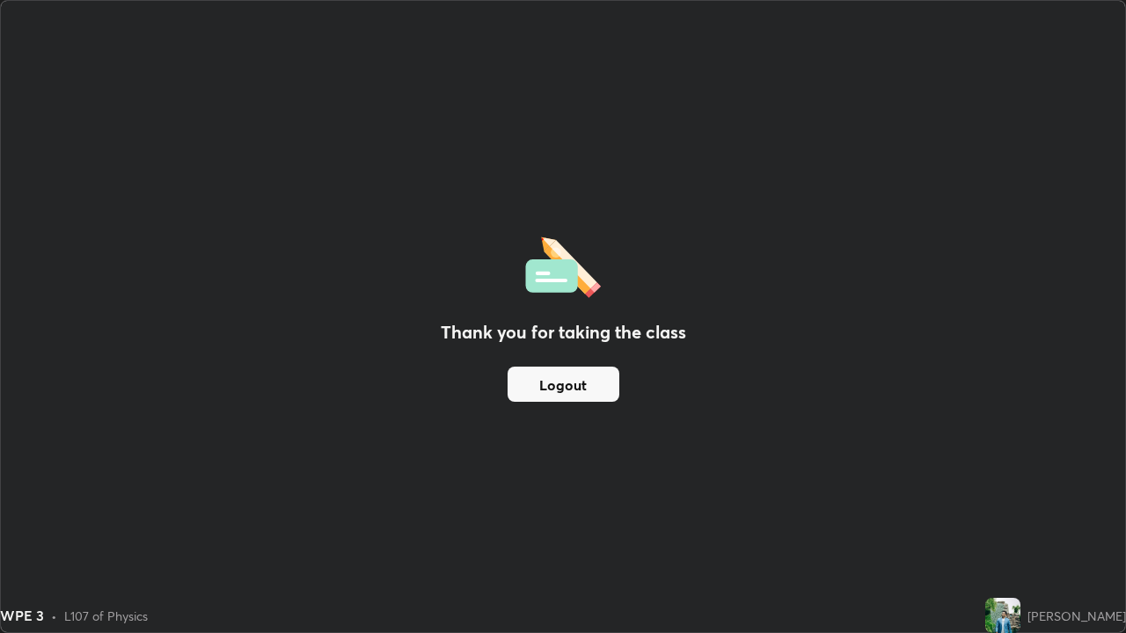
click at [555, 383] on button "Logout" at bounding box center [564, 384] width 112 height 35
click at [574, 385] on button "Logout" at bounding box center [564, 384] width 112 height 35
click at [580, 384] on button "Logout" at bounding box center [564, 384] width 112 height 35
click at [578, 377] on button "Logout" at bounding box center [564, 384] width 112 height 35
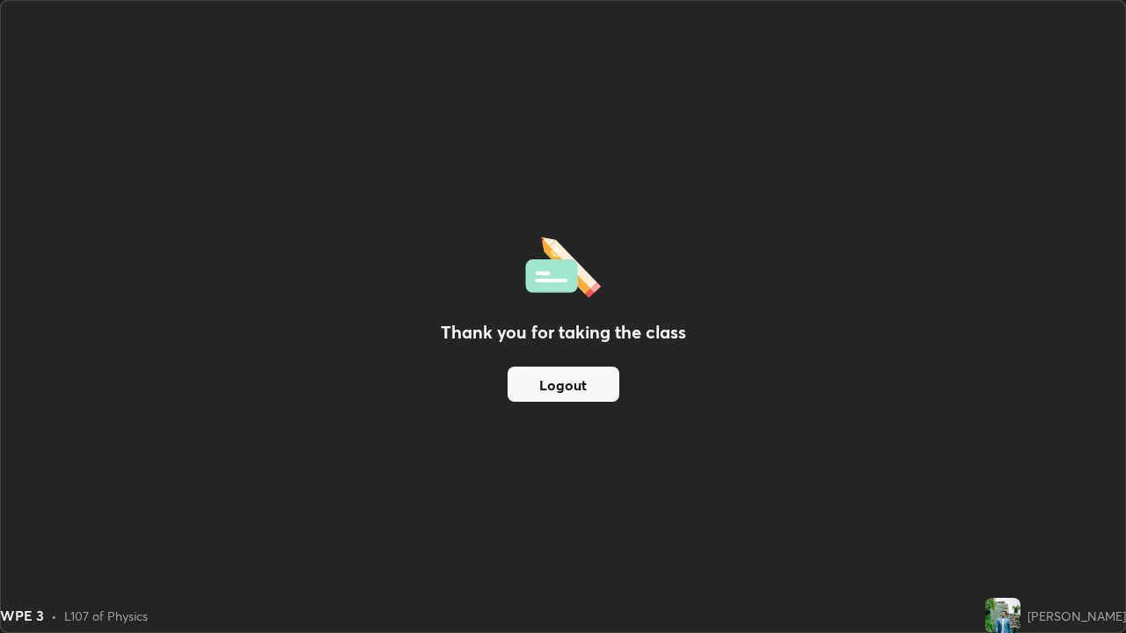
click at [578, 377] on button "Logout" at bounding box center [564, 384] width 112 height 35
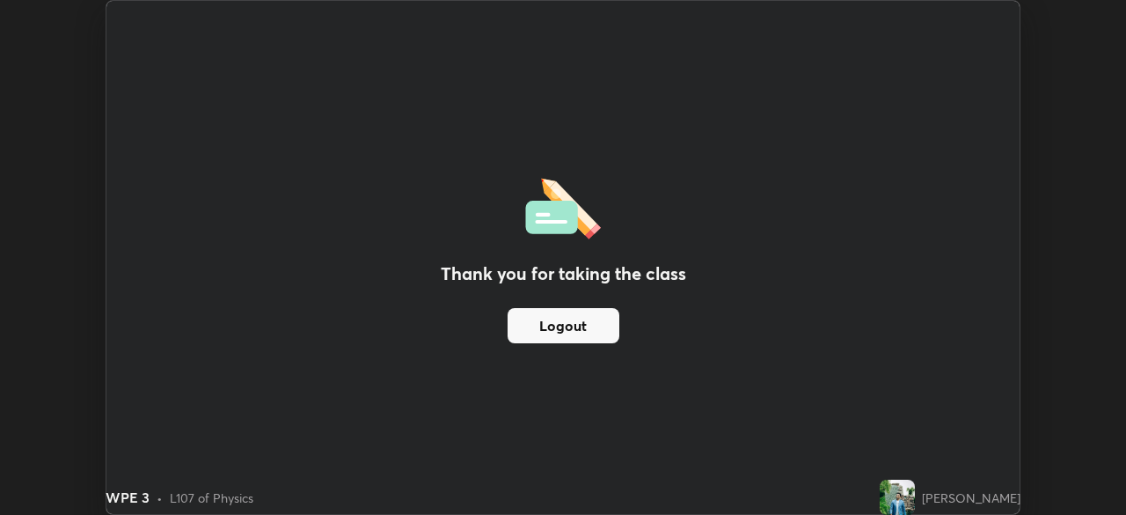
scroll to position [87461, 86850]
